Goal: Task Accomplishment & Management: Manage account settings

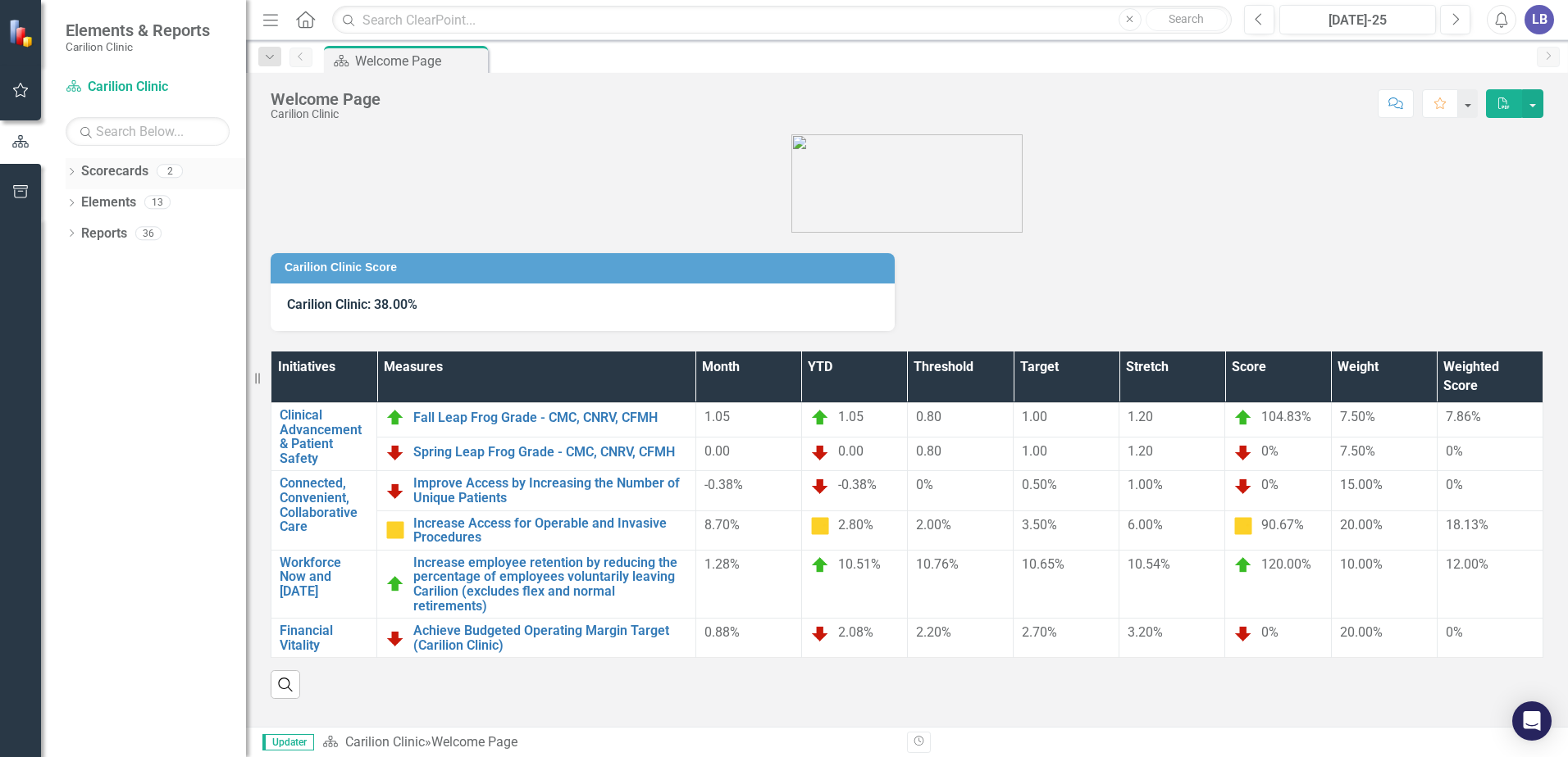
click at [179, 171] on div "2" at bounding box center [170, 171] width 27 height 14
click at [135, 171] on link "Scorecards" at bounding box center [115, 171] width 68 height 19
click at [68, 171] on icon "Dropdown" at bounding box center [71, 173] width 12 height 9
click at [78, 199] on icon "Dropdown" at bounding box center [80, 201] width 12 height 10
click at [116, 228] on link "Department of OB/GYN" at bounding box center [176, 234] width 140 height 19
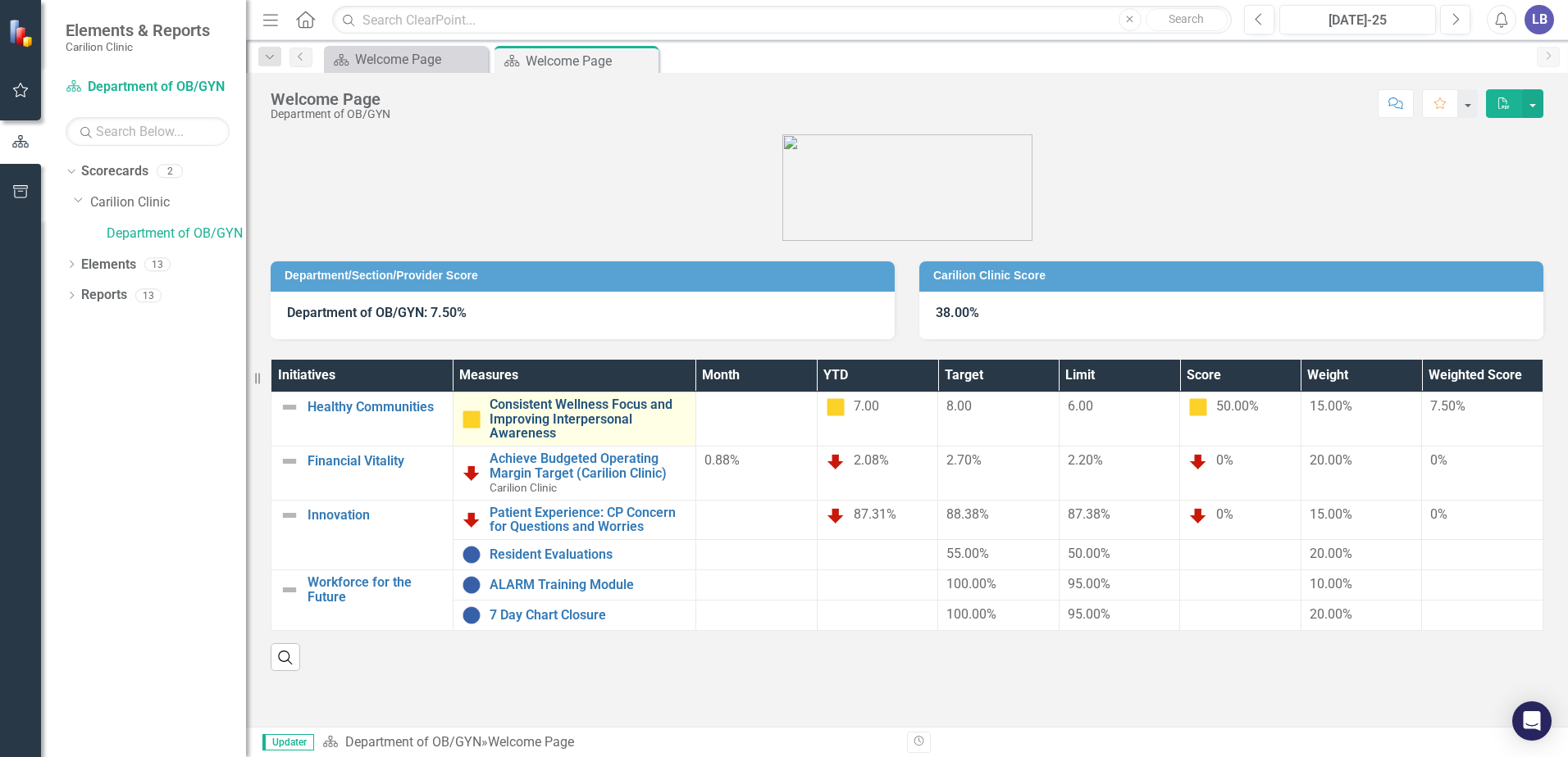
click at [542, 419] on link "Consistent Wellness Focus and Improving Interpersonal Awareness" at bounding box center [588, 418] width 197 height 44
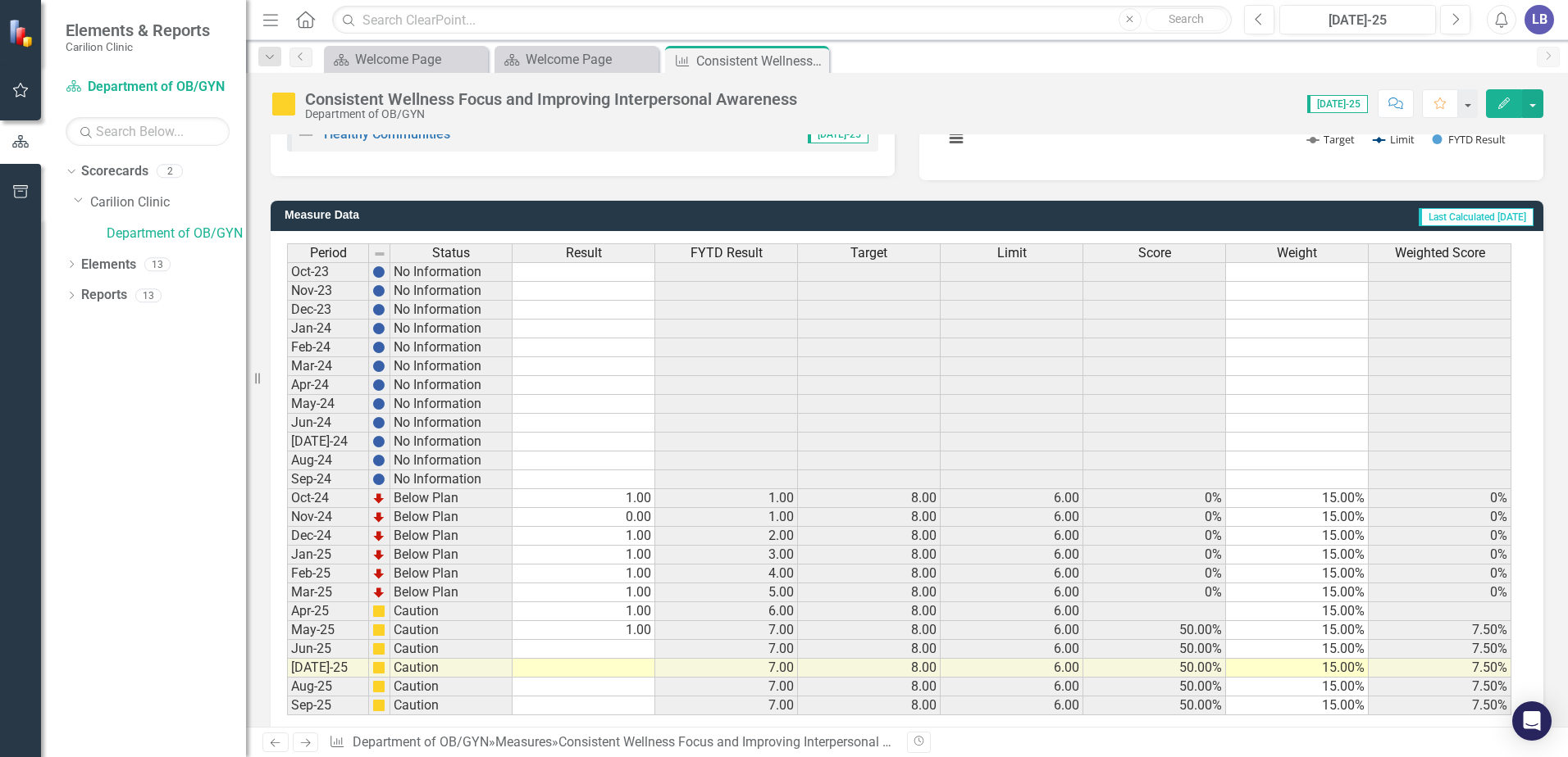
scroll to position [387, 0]
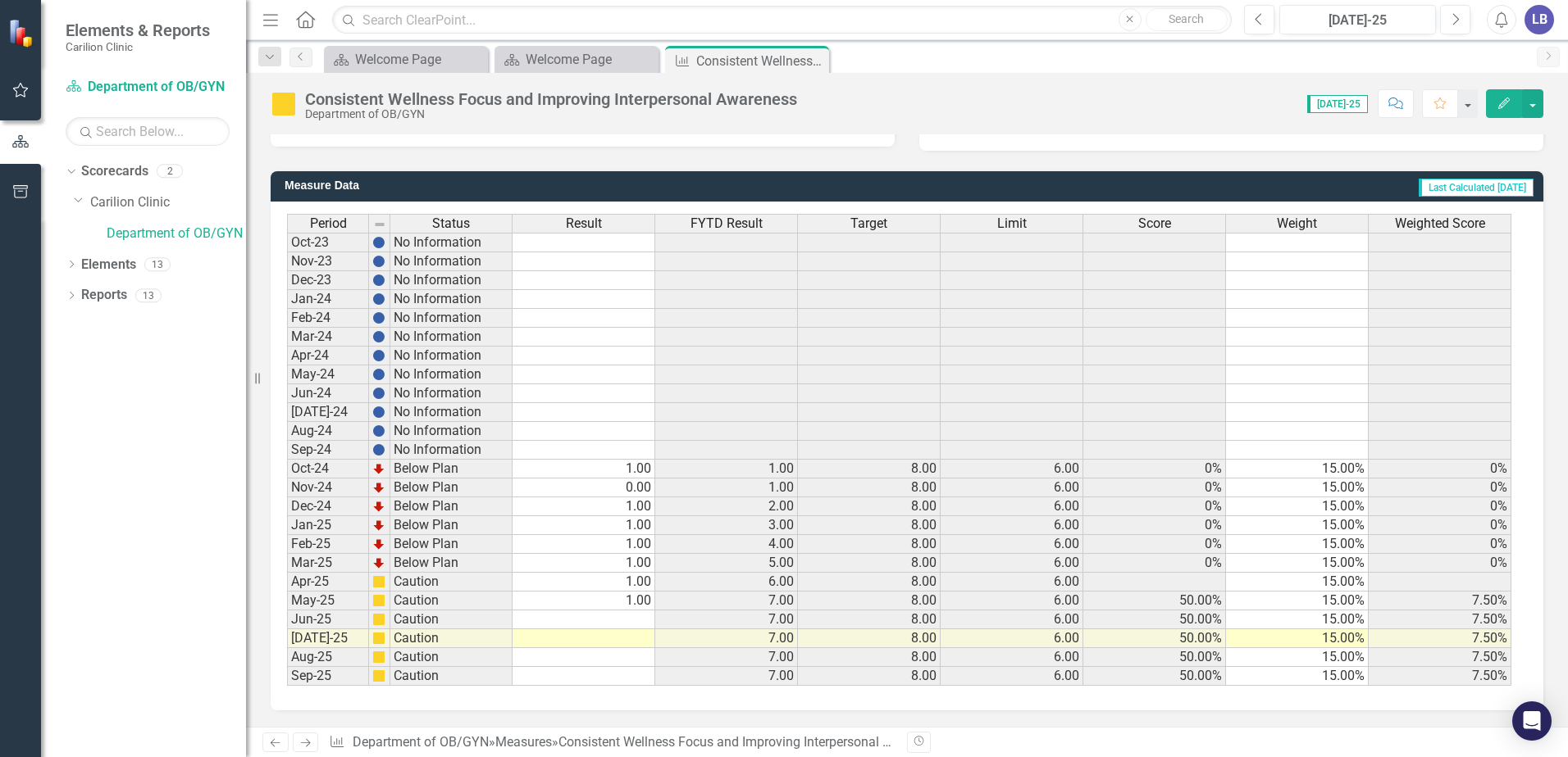
click at [629, 618] on td at bounding box center [584, 619] width 143 height 19
type textarea "0"
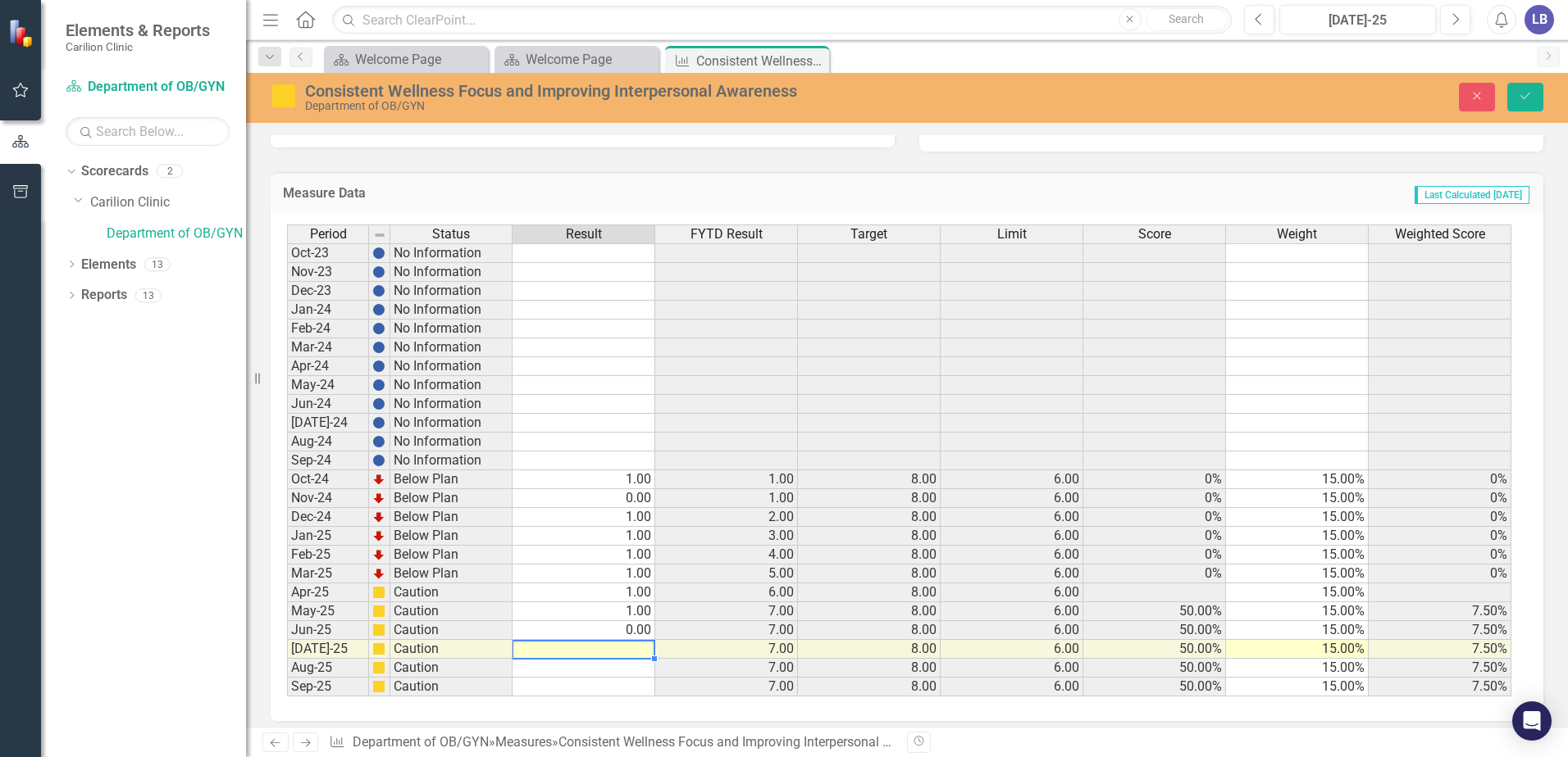
click at [632, 651] on td at bounding box center [584, 649] width 143 height 19
type textarea "0"
drag, startPoint x: 1529, startPoint y: 92, endPoint x: 1083, endPoint y: 495, distance: 601.1
click at [1529, 92] on icon "Save" at bounding box center [1524, 95] width 15 height 12
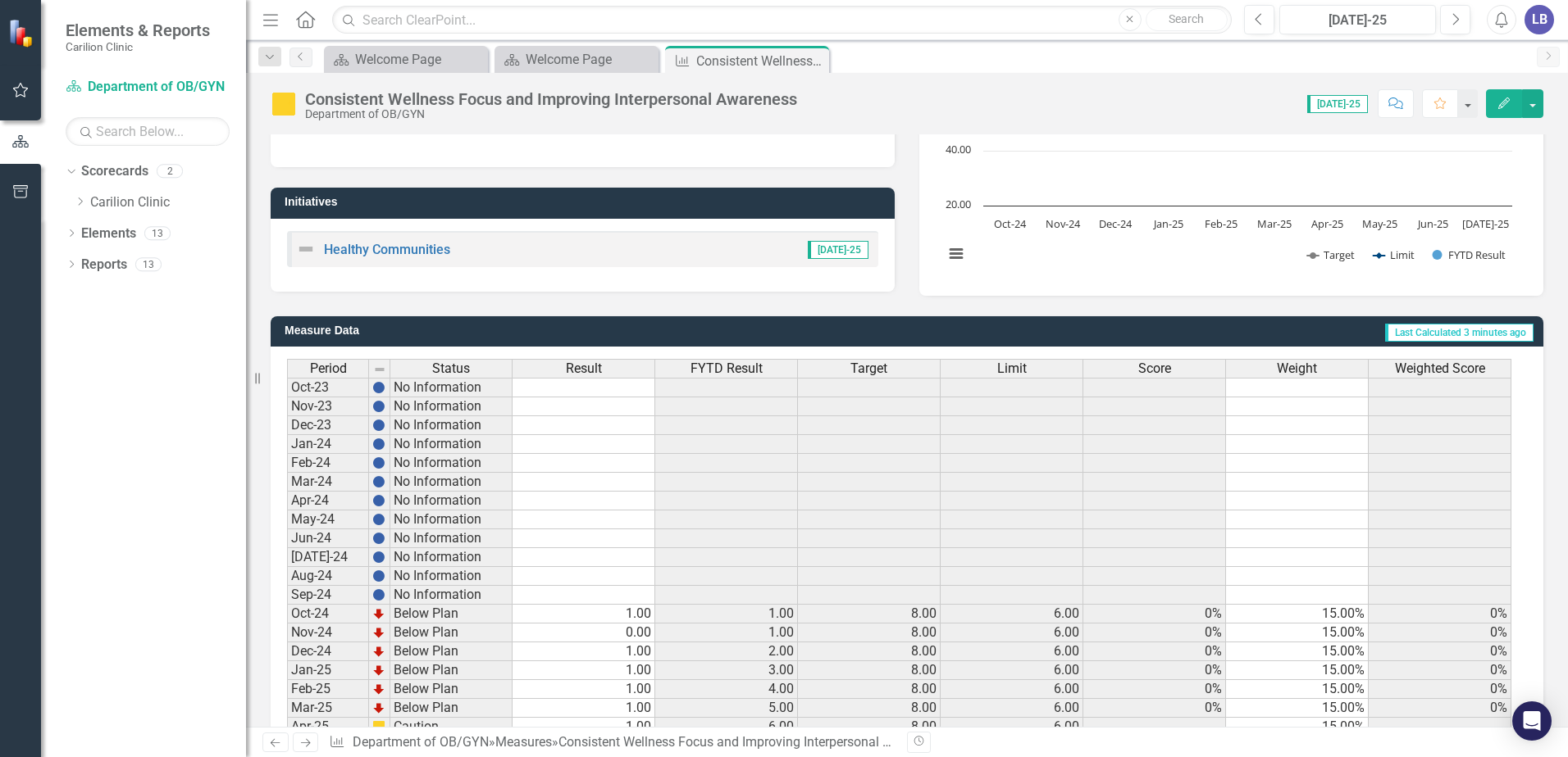
scroll to position [246, 0]
